Goal: Task Accomplishment & Management: Manage account settings

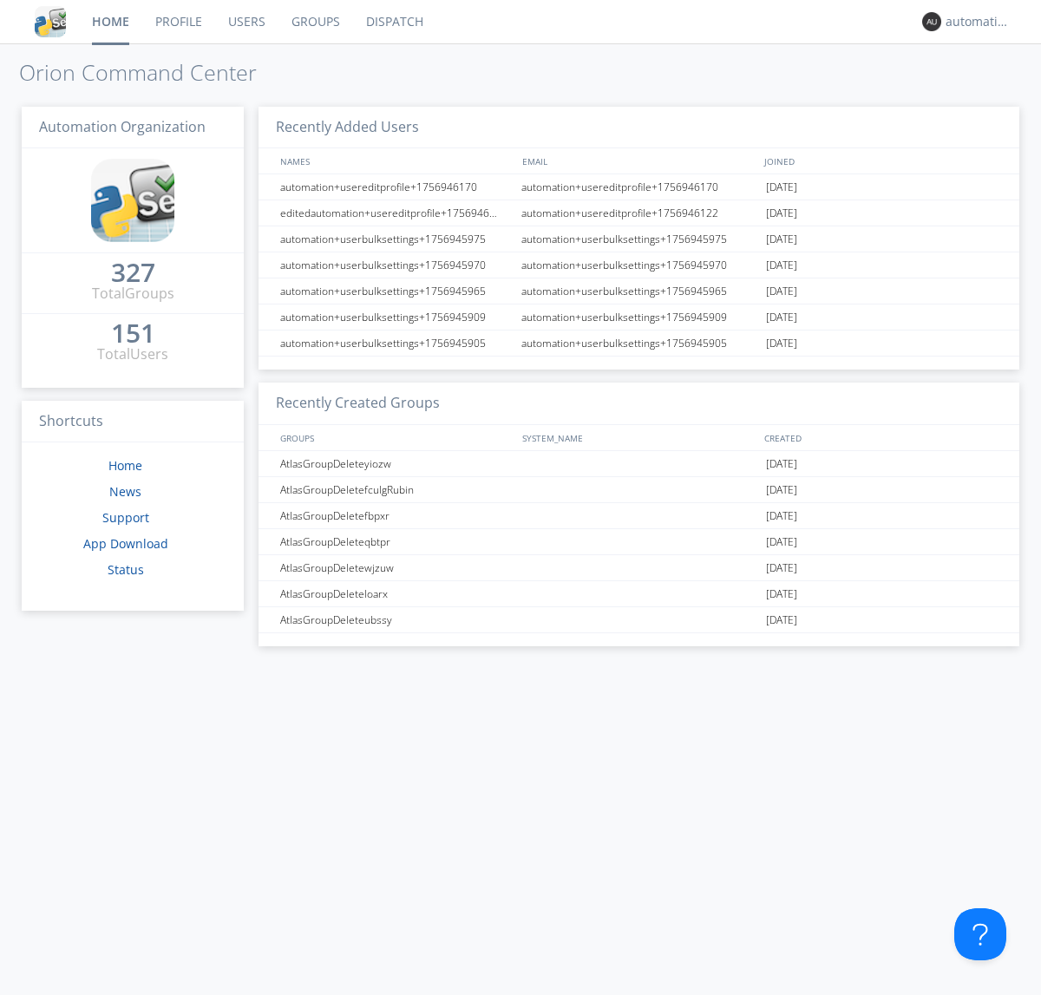
click at [393, 22] on link "Dispatch" at bounding box center [394, 21] width 83 height 43
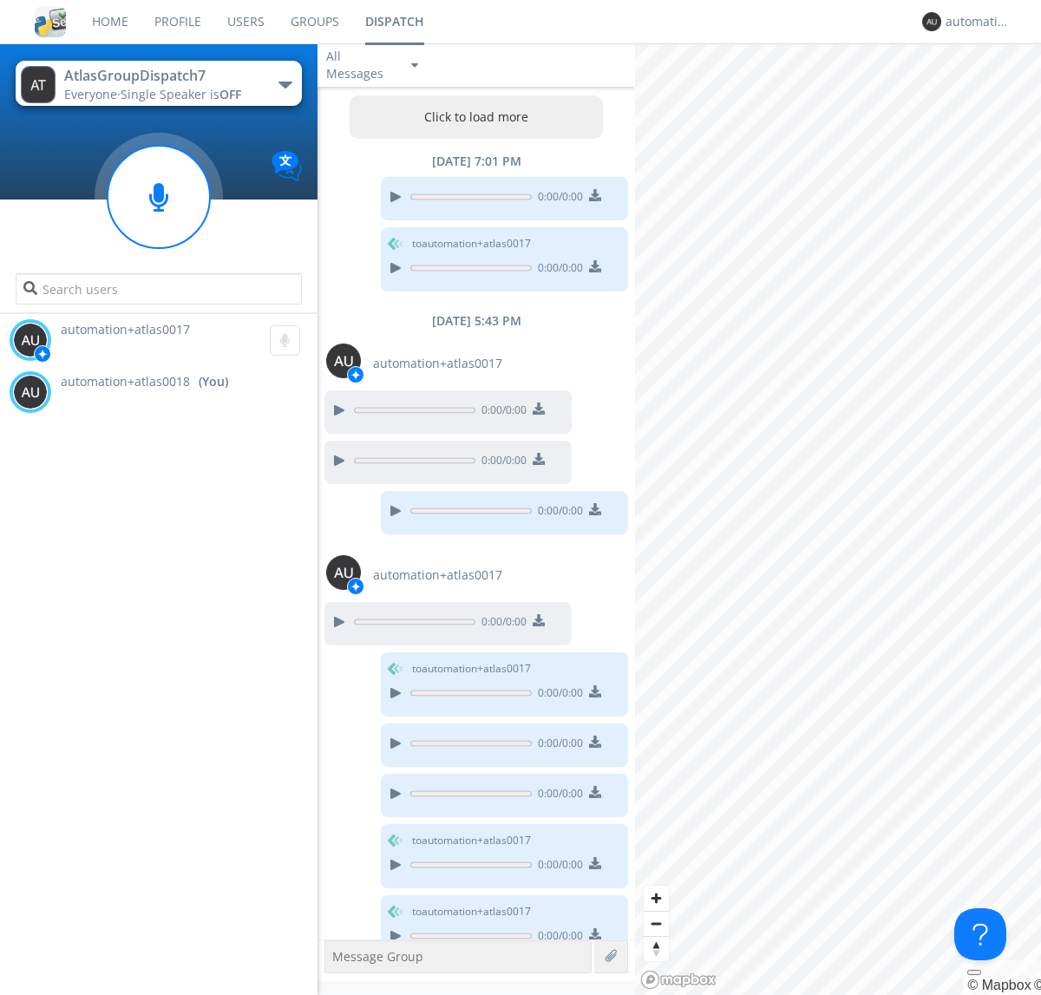
click at [472, 117] on button "Click to load more" at bounding box center [477, 116] width 254 height 43
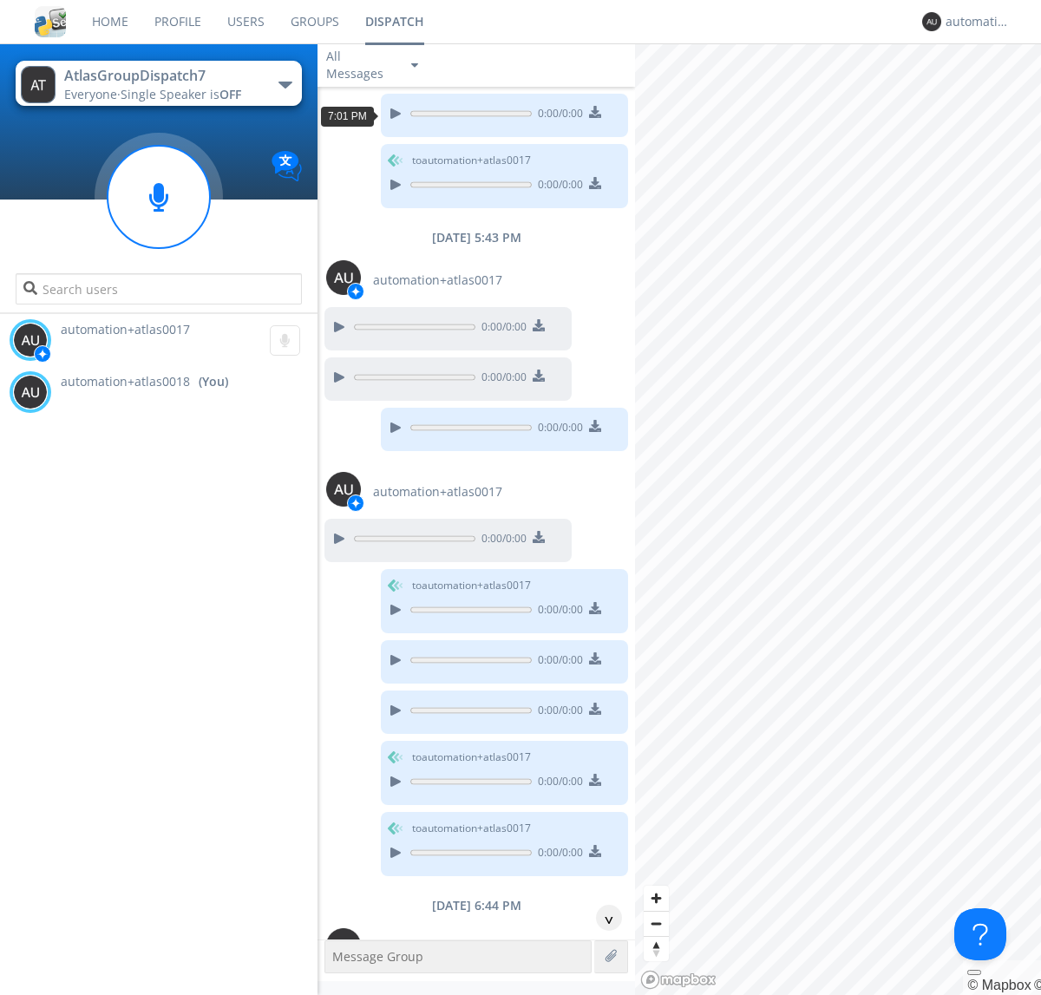
scroll to position [31, 0]
click at [602, 918] on div "^" at bounding box center [609, 918] width 26 height 26
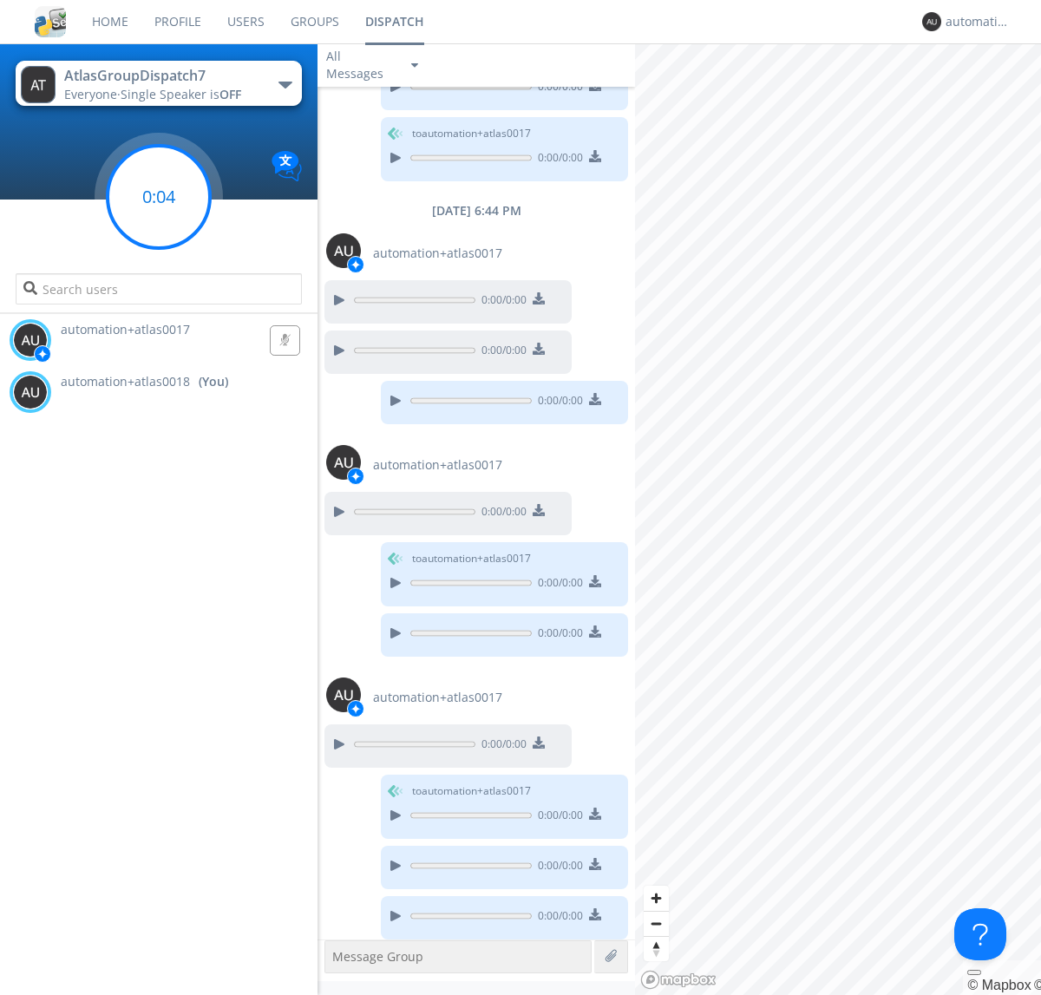
scroll to position [733, 0]
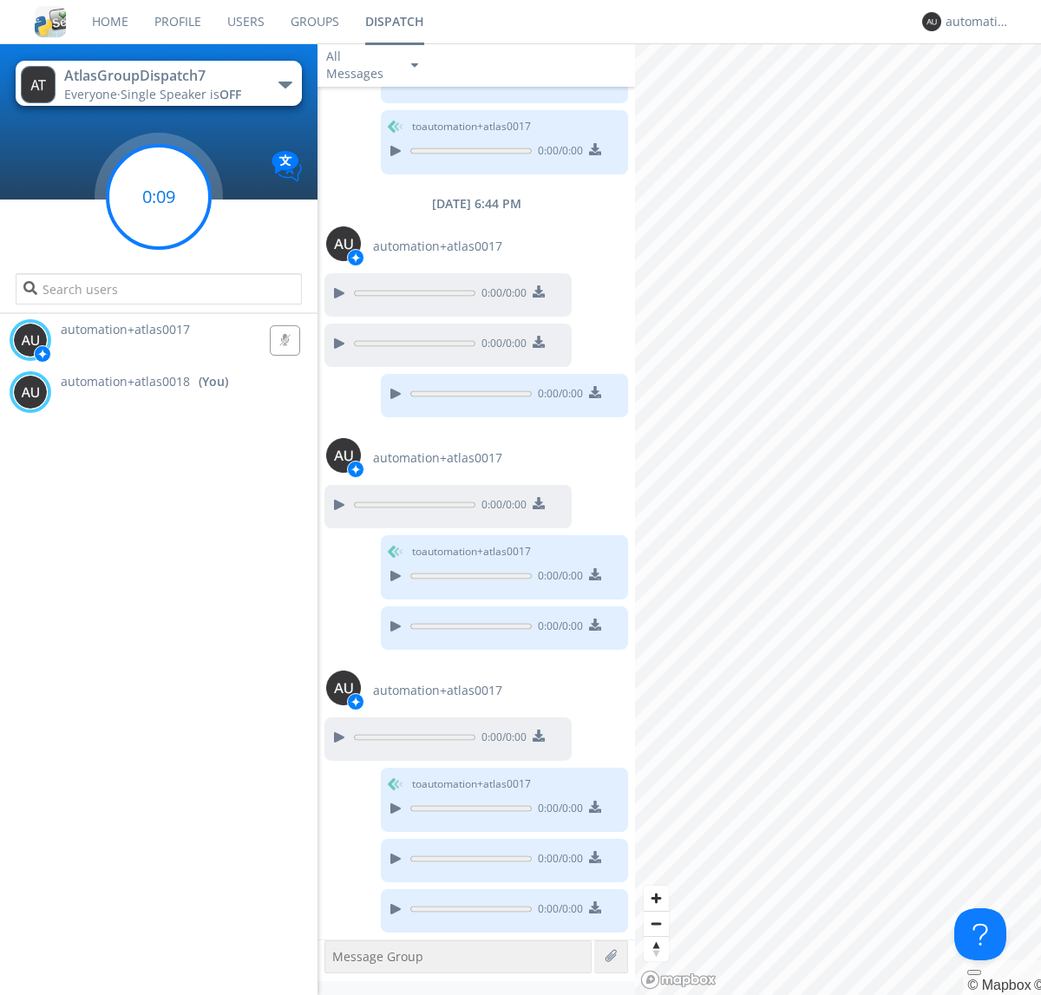
click at [159, 197] on g at bounding box center [159, 197] width 102 height 102
click at [973, 22] on div "automation+atlas0018" at bounding box center [978, 21] width 65 height 17
click at [986, 91] on div "Log Out" at bounding box center [986, 91] width 89 height 31
